Goal: Task Accomplishment & Management: Complete application form

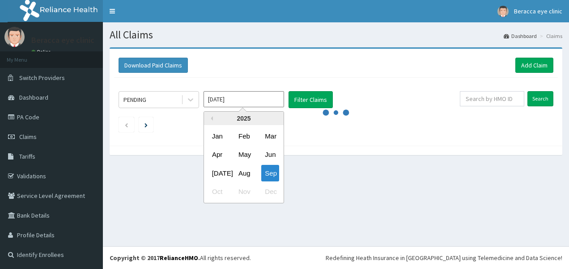
click at [245, 102] on input "Sep 2025" at bounding box center [244, 99] width 81 height 16
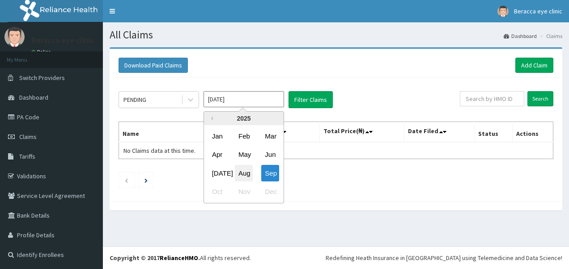
click at [243, 171] on div "Aug" at bounding box center [244, 173] width 18 height 17
type input "Aug 2025"
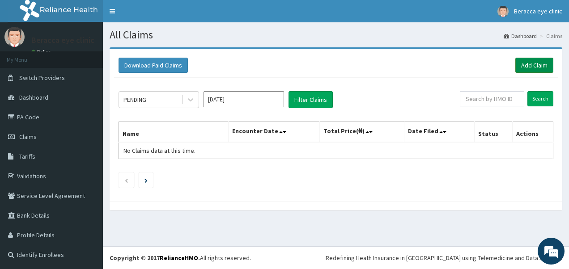
click at [532, 63] on link "Add Claim" at bounding box center [535, 65] width 38 height 15
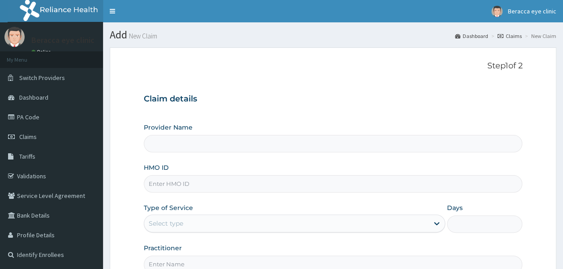
click at [201, 187] on input "HMO ID" at bounding box center [333, 183] width 379 height 17
type input "s"
type input "Beracca Eye Clinic Limited- Port harcourt"
type input "STZ/10198/B"
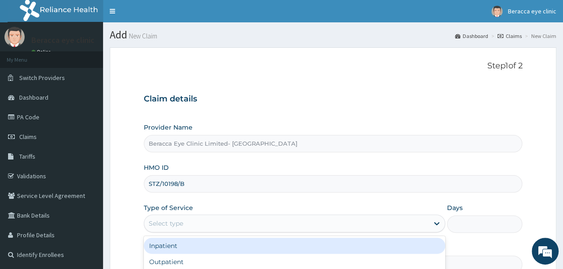
click at [177, 227] on div "Select type" at bounding box center [166, 223] width 34 height 9
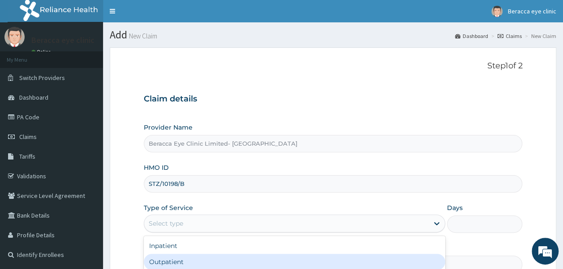
click at [174, 261] on div "Outpatient" at bounding box center [294, 262] width 301 height 16
type input "1"
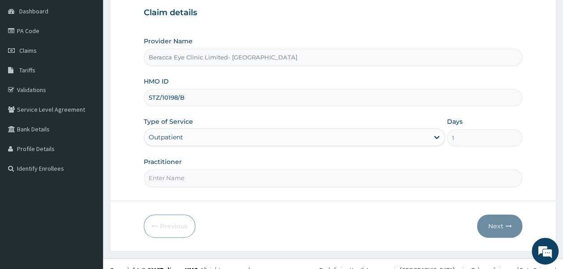
scroll to position [97, 0]
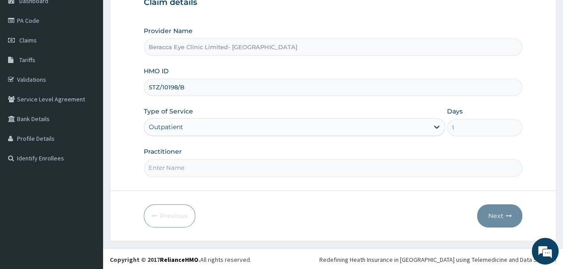
click at [275, 160] on input "Practitioner" at bounding box center [333, 167] width 379 height 17
type input "Dr. Aghogho"
click at [499, 215] on button "Next" at bounding box center [499, 216] width 45 height 23
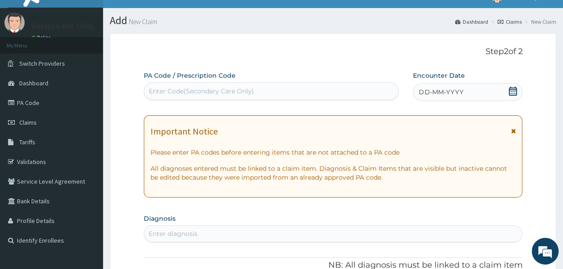
scroll to position [0, 0]
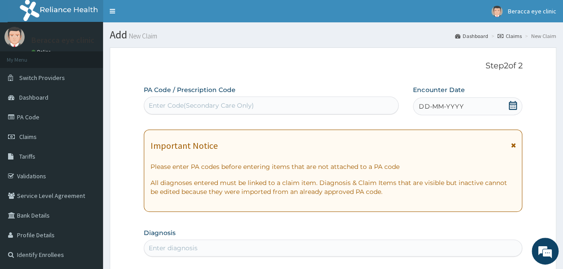
click at [238, 103] on div "Enter Code(Secondary Care Only)" at bounding box center [201, 105] width 105 height 9
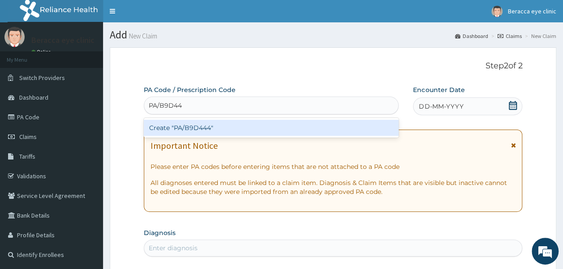
type input "PA/B9D444"
click at [197, 128] on div "Create "PA/B9D444"" at bounding box center [271, 128] width 255 height 16
